Goal: Task Accomplishment & Management: Manage account settings

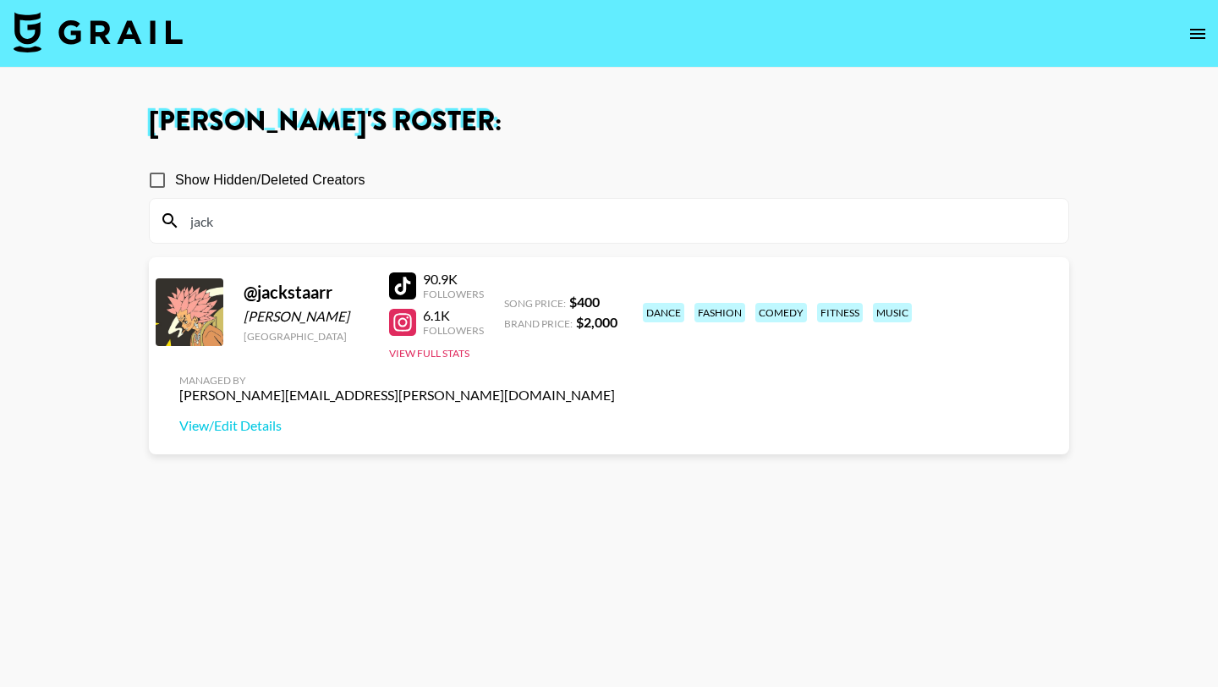
click at [384, 214] on input "jack" at bounding box center [619, 220] width 878 height 27
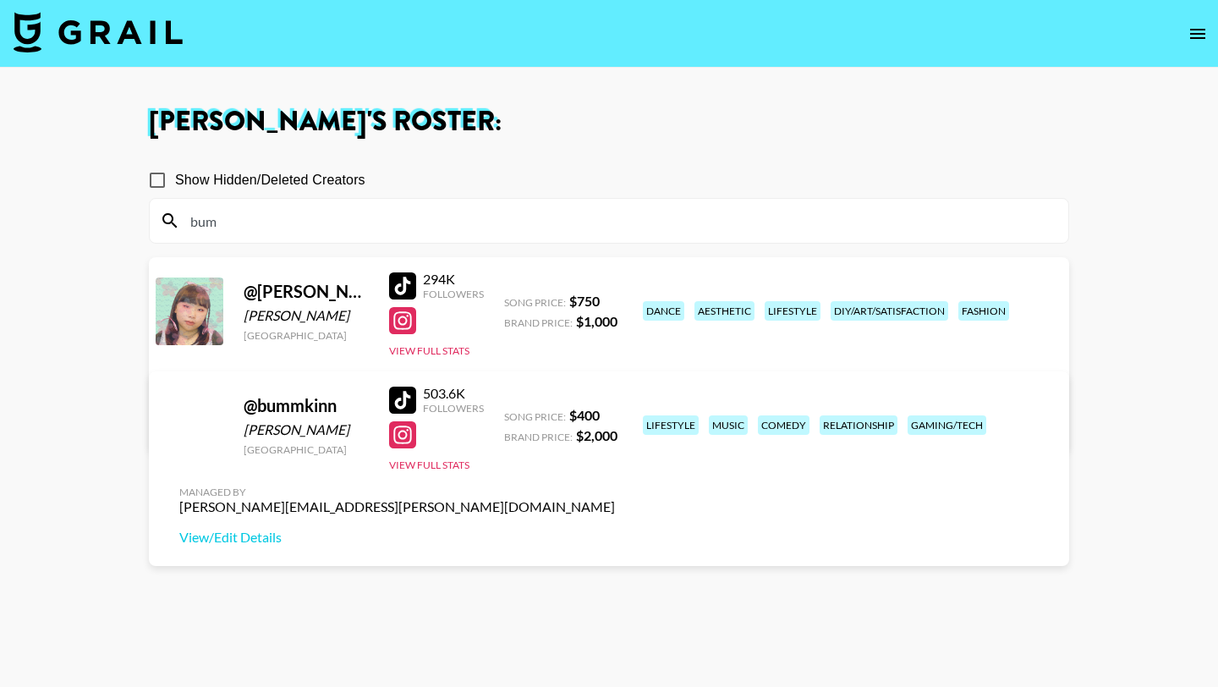
type input "bumm"
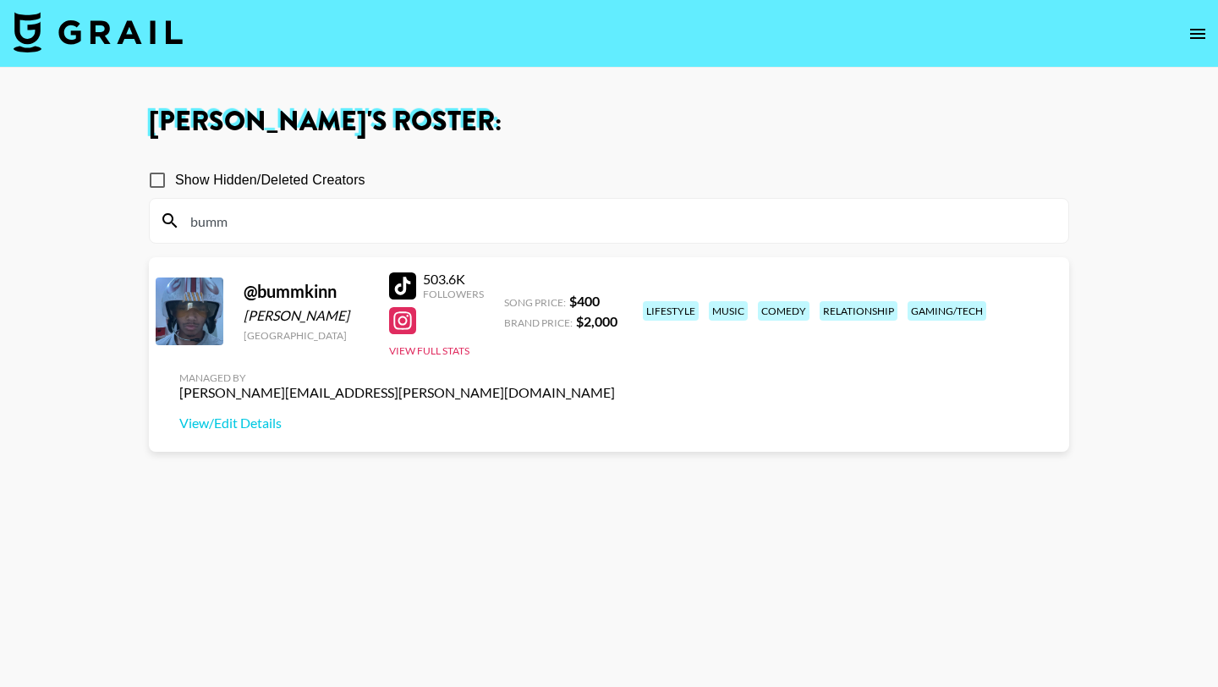
click at [384, 214] on input "bumm" at bounding box center [619, 220] width 878 height 27
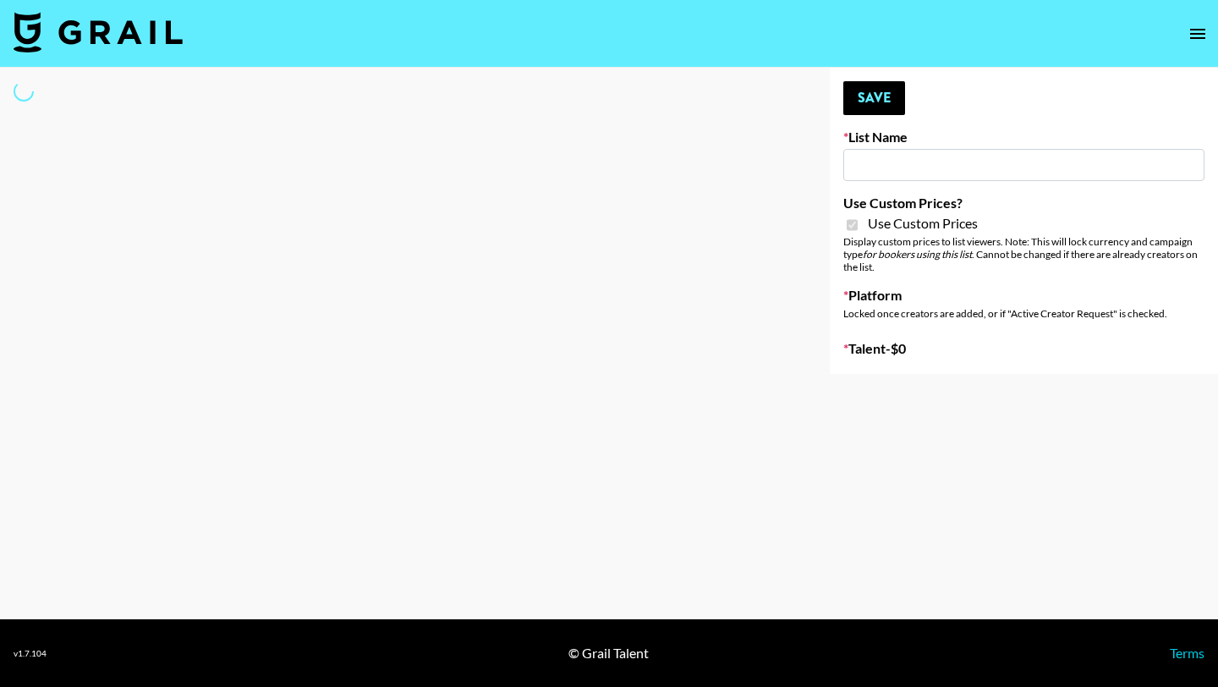
type input "Flexispot"
checkbox input "true"
select select "Brand"
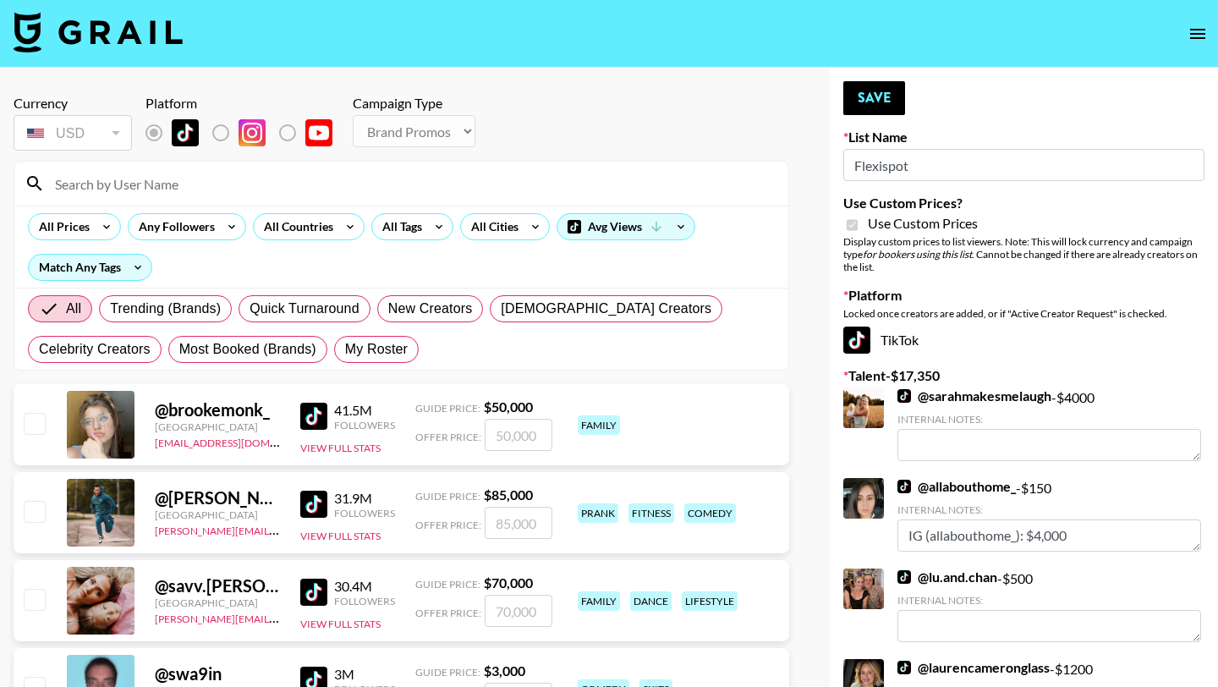
click at [279, 184] on input at bounding box center [411, 183] width 733 height 27
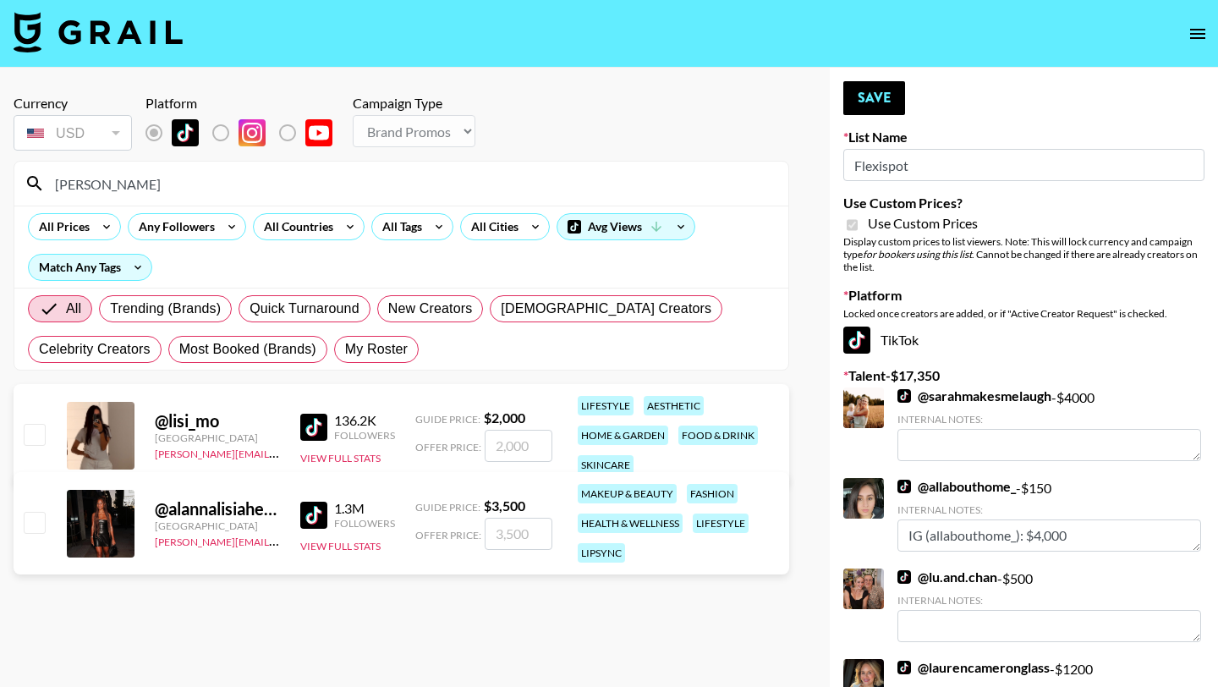
type input "lisi"
click at [36, 430] on input "checkbox" at bounding box center [34, 434] width 20 height 20
checkbox input "true"
type input "2000"
click at [858, 90] on button "Save" at bounding box center [874, 98] width 62 height 34
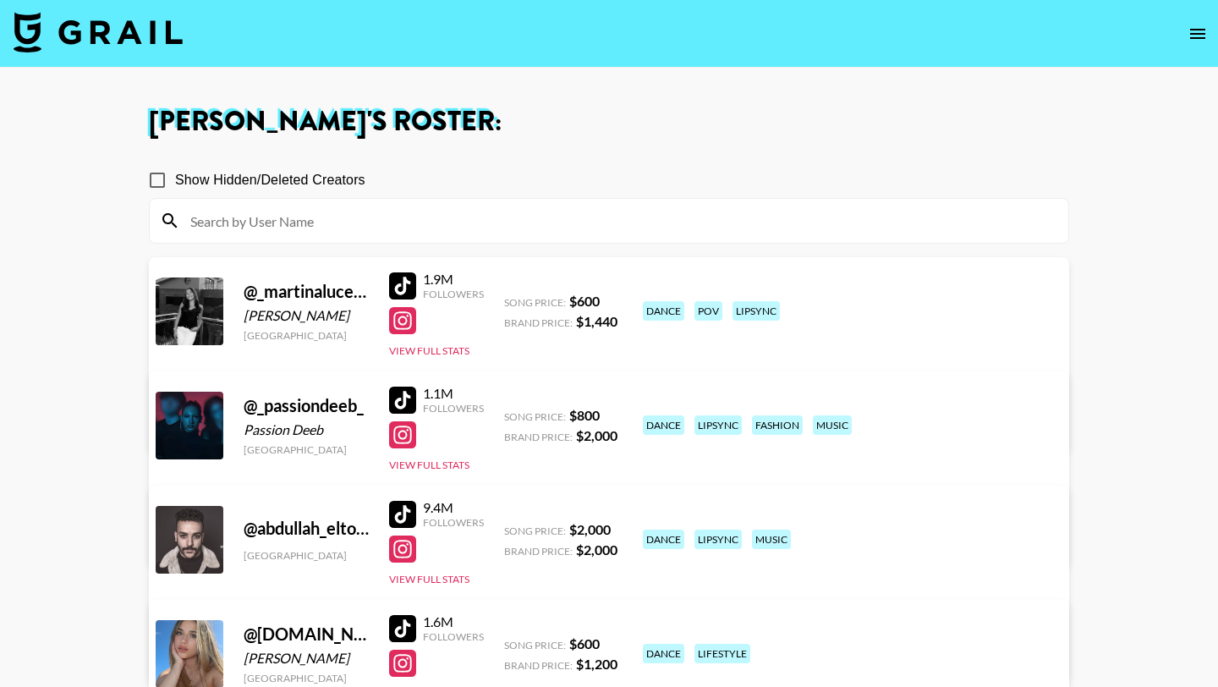
click at [87, 29] on img at bounding box center [98, 32] width 169 height 41
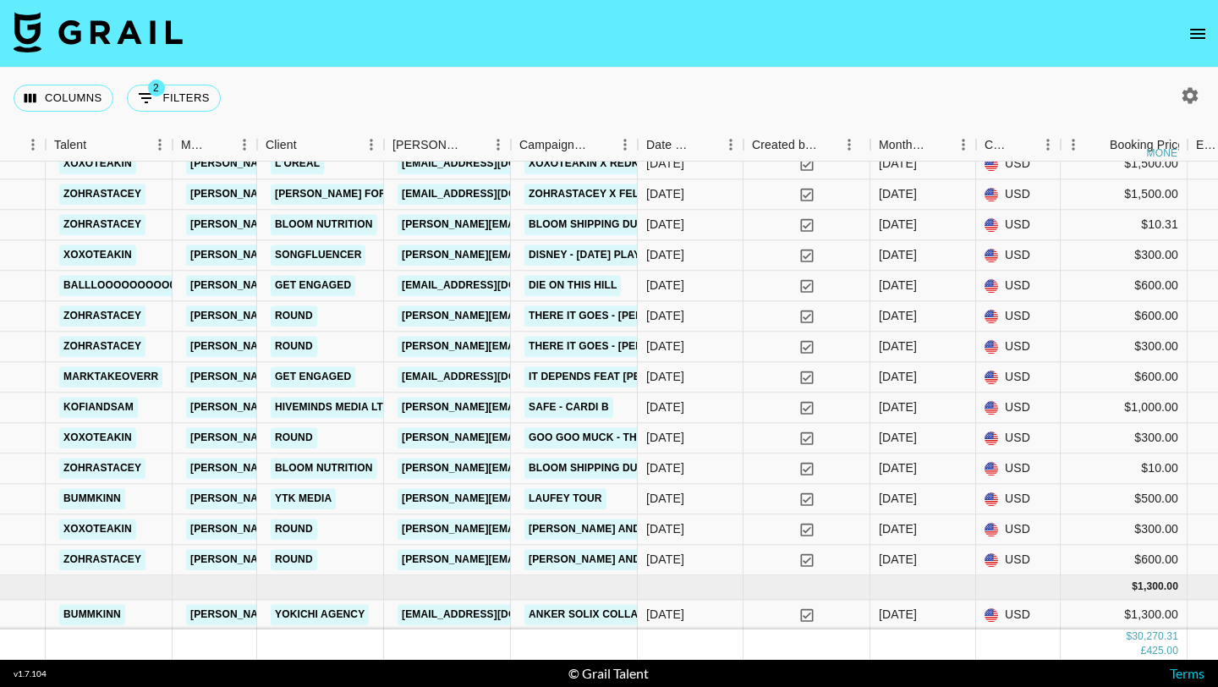
scroll to position [1303, 297]
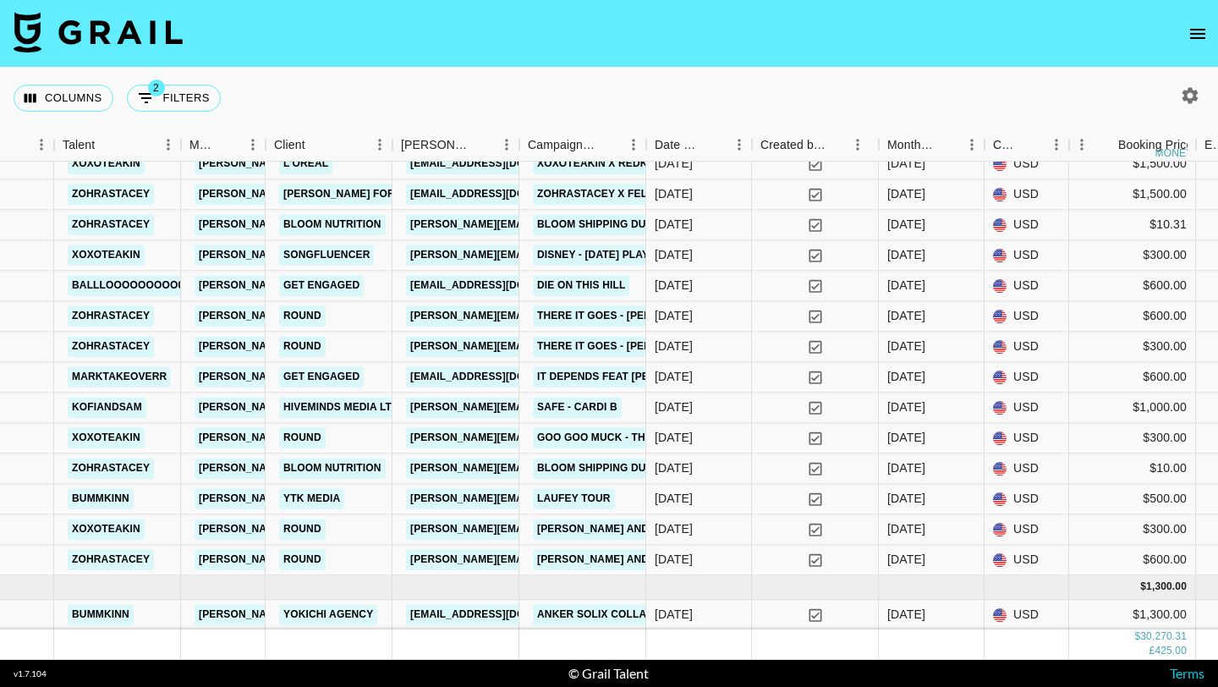
click at [1180, 39] on nav at bounding box center [609, 34] width 1218 height 68
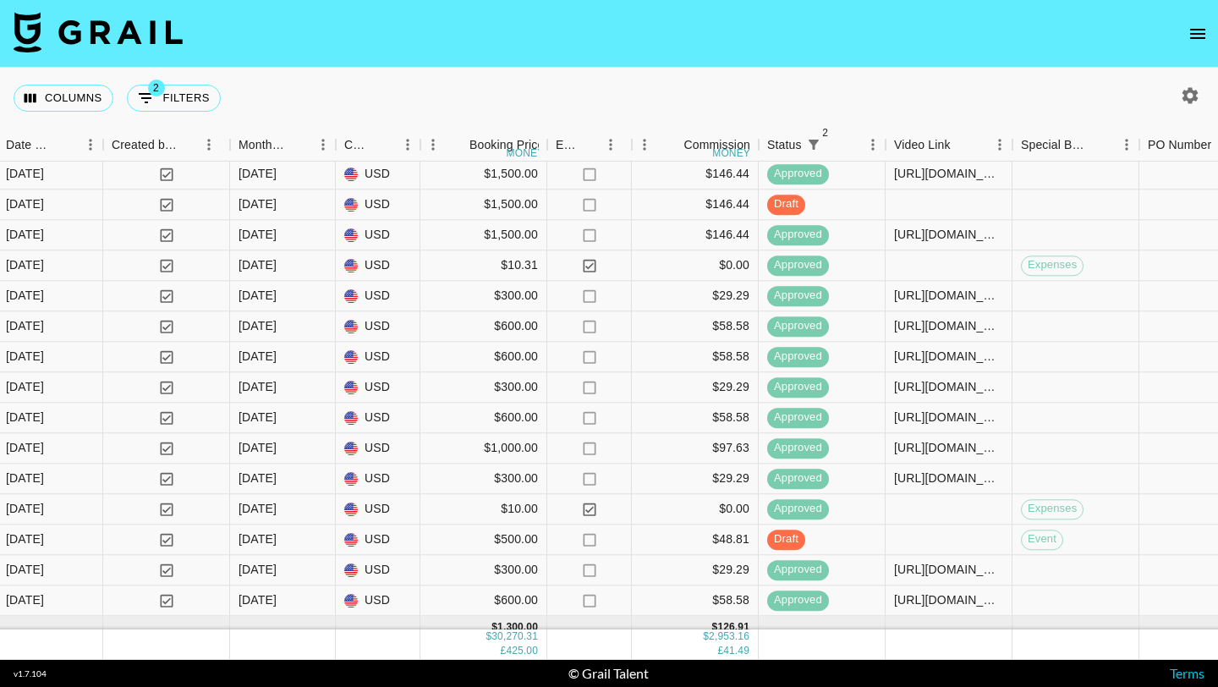
scroll to position [1248, 945]
